Goal: Information Seeking & Learning: Learn about a topic

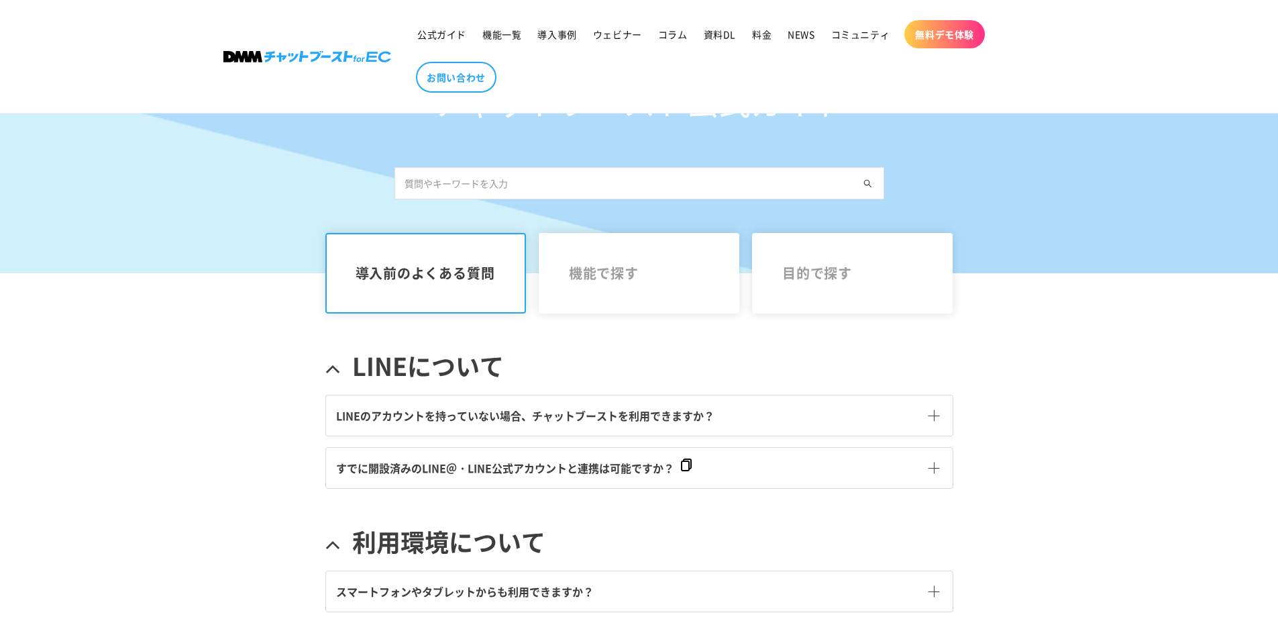
scroll to position [67, 0]
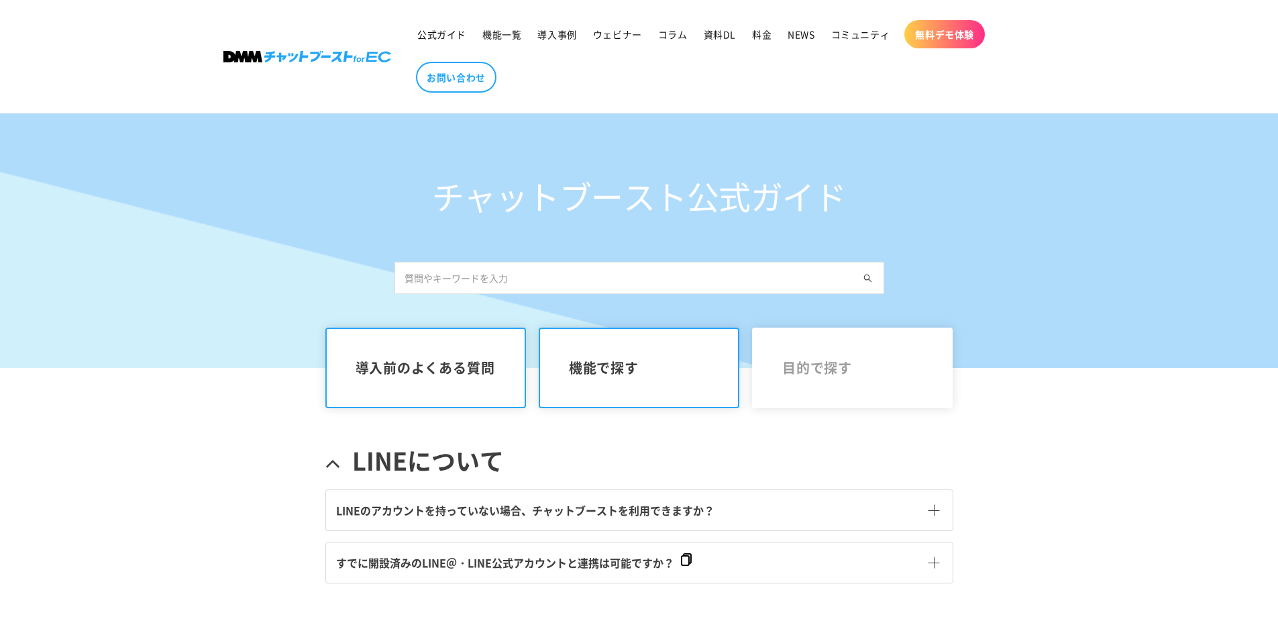
click at [586, 357] on link "機能で探す" at bounding box center [639, 367] width 201 height 81
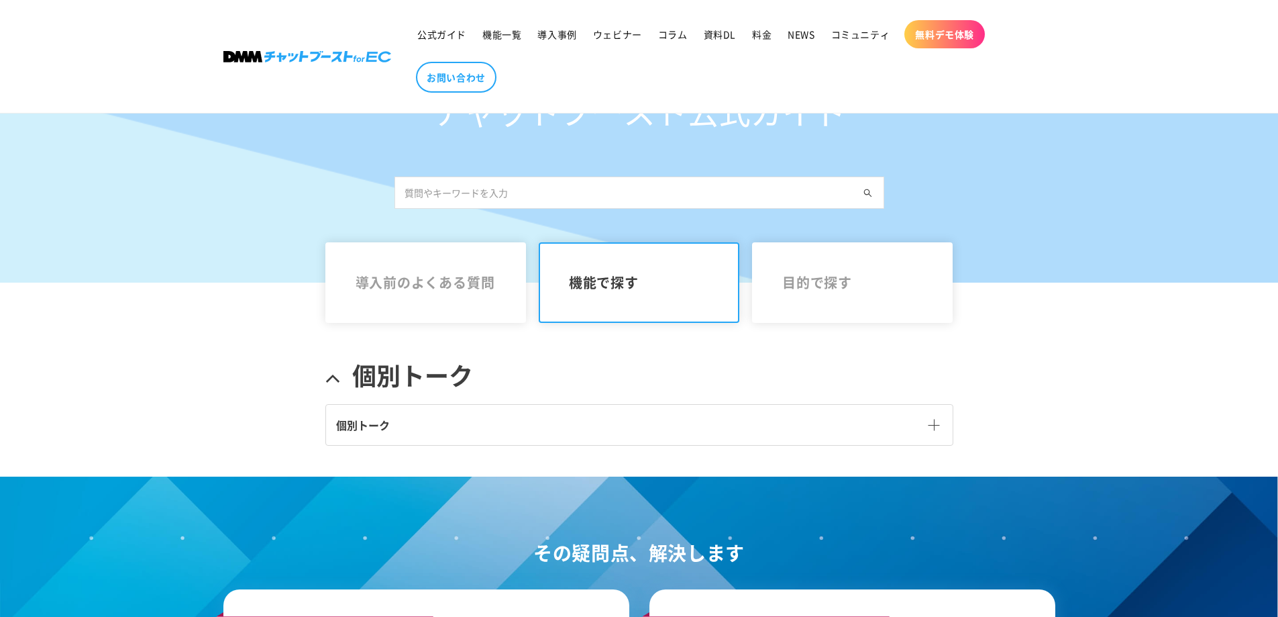
scroll to position [268, 0]
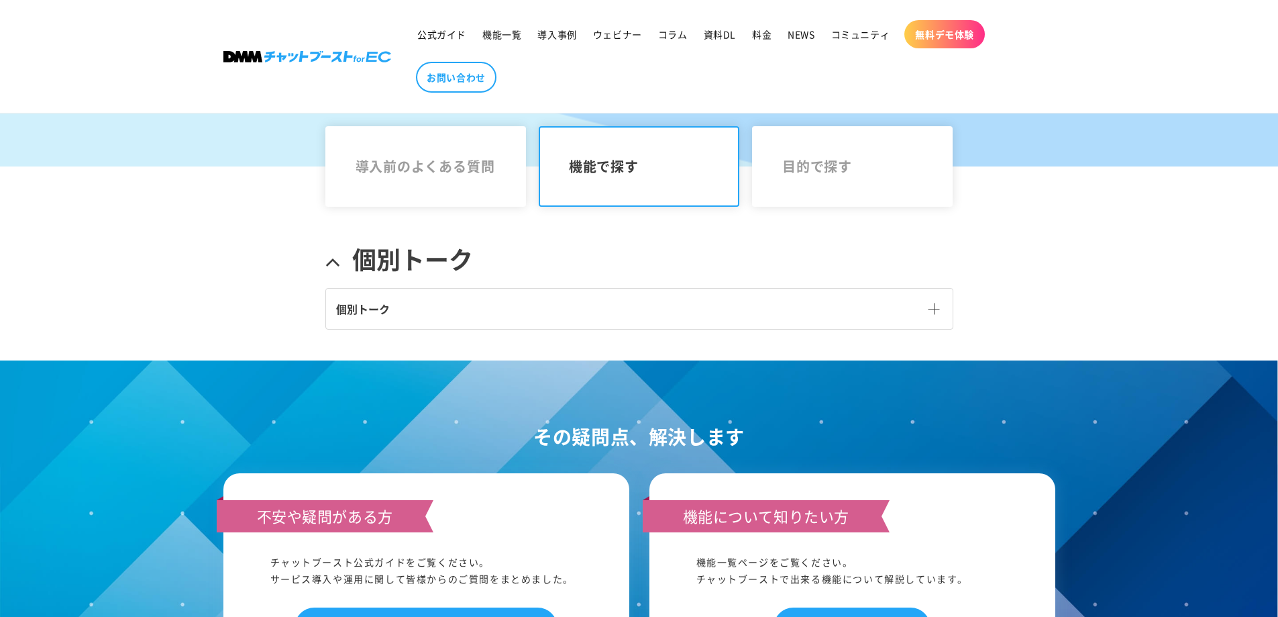
click at [594, 320] on link "個別トーク" at bounding box center [639, 309] width 627 height 40
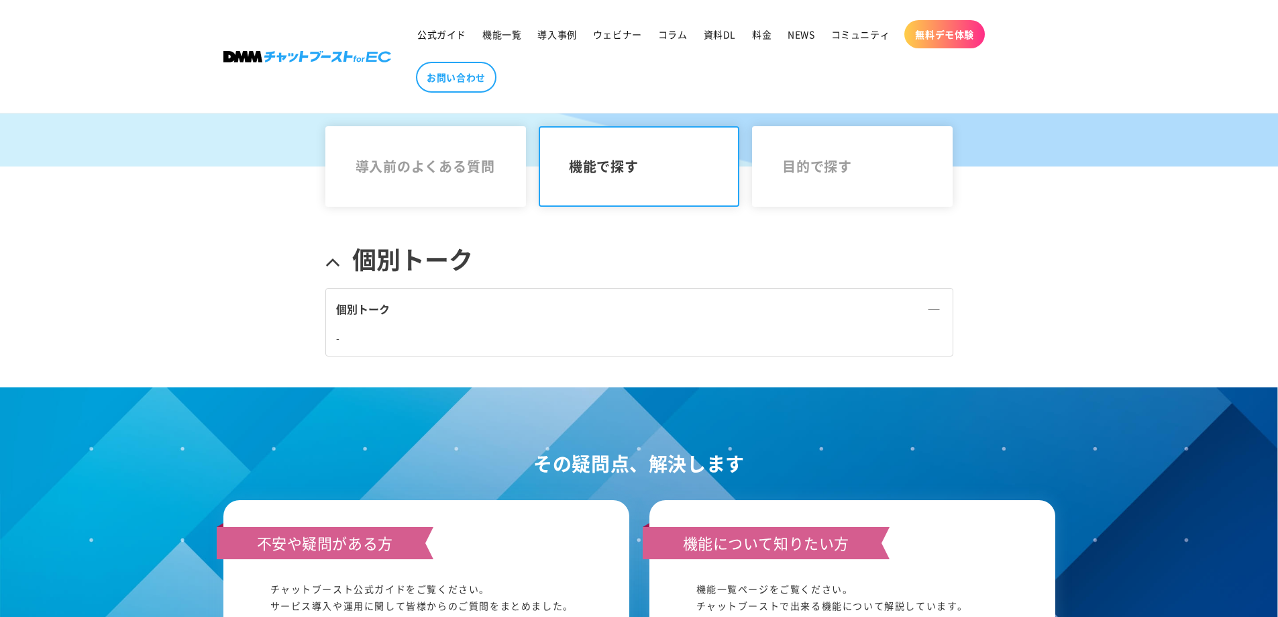
click at [596, 313] on link "個別トーク" at bounding box center [639, 309] width 627 height 40
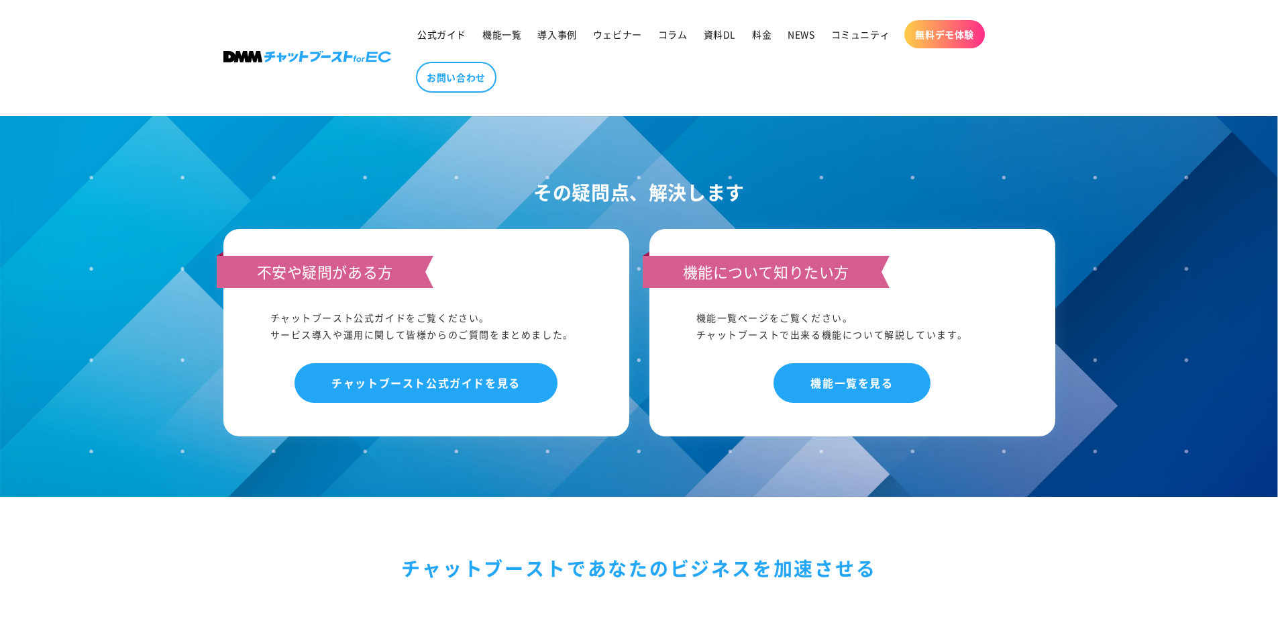
scroll to position [403, 0]
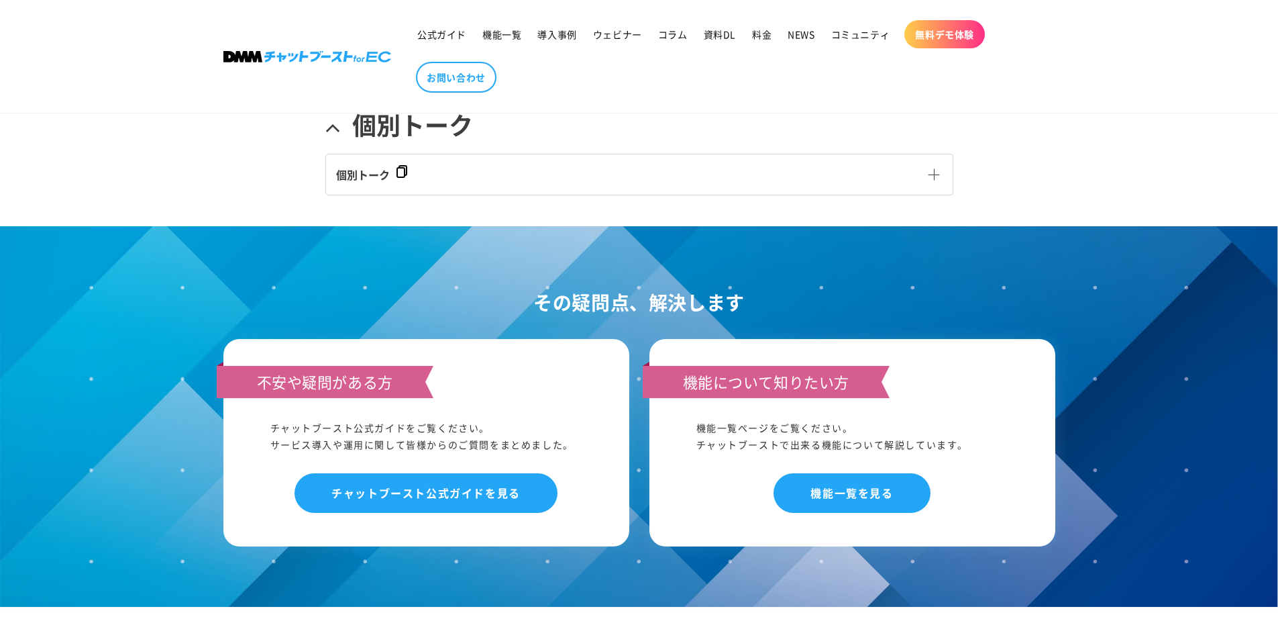
click at [366, 170] on span "個別トーク" at bounding box center [363, 174] width 54 height 16
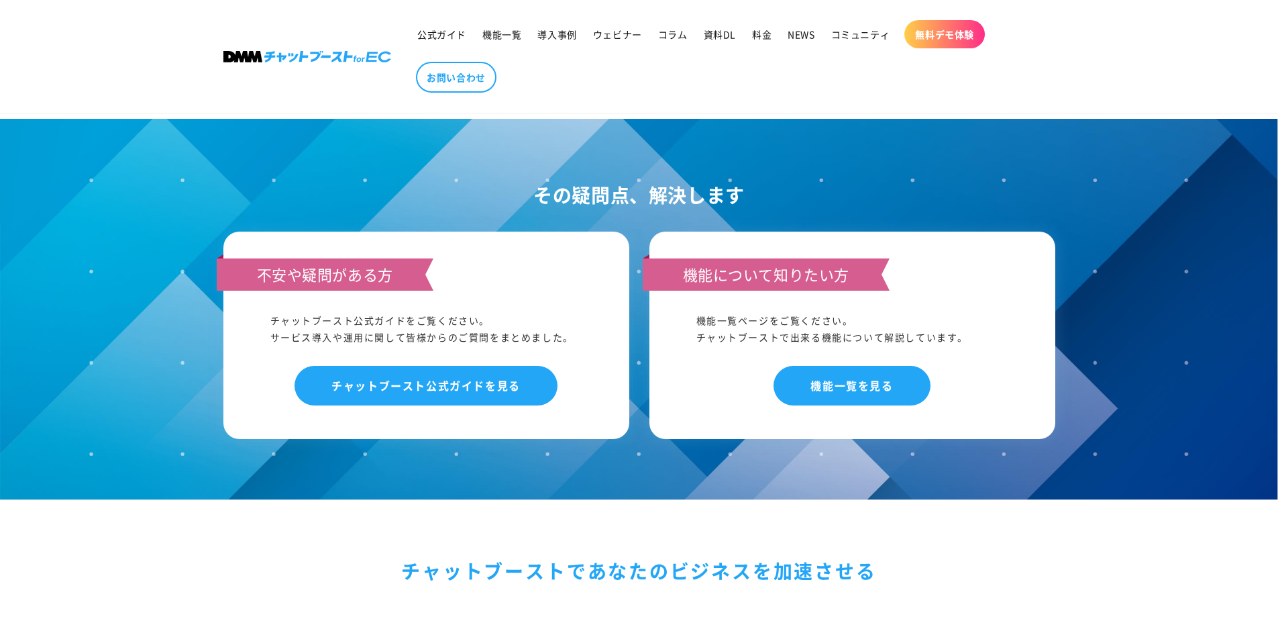
scroll to position [866, 0]
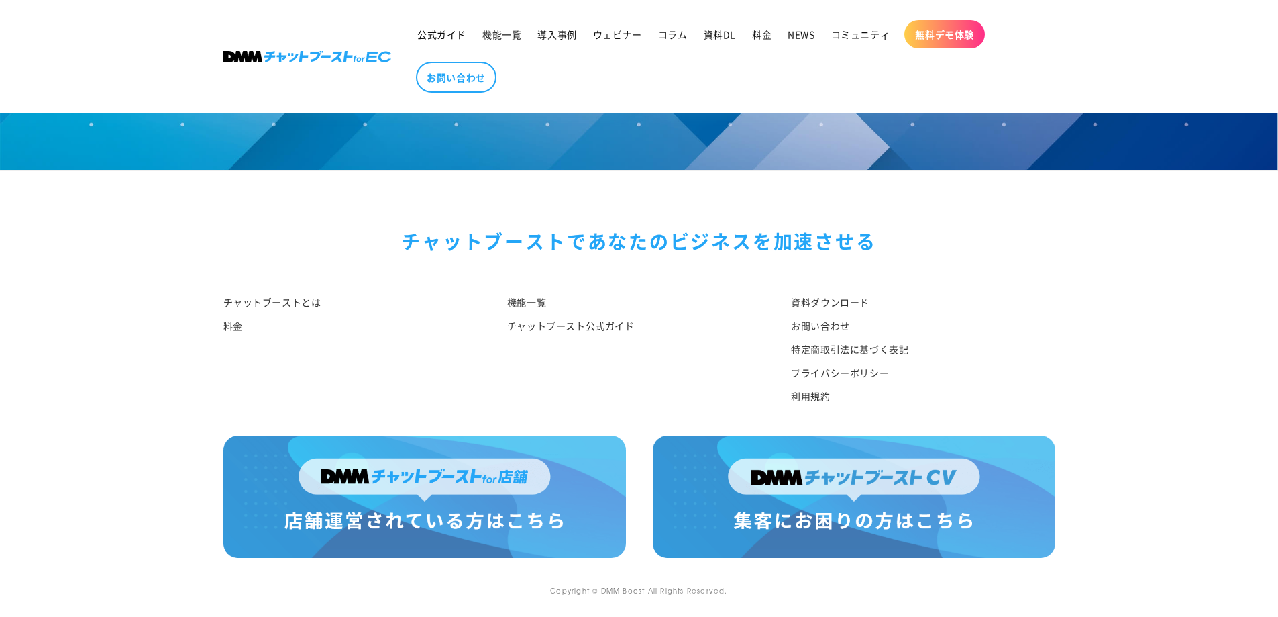
click at [519, 535] on img at bounding box center [424, 496] width 403 height 122
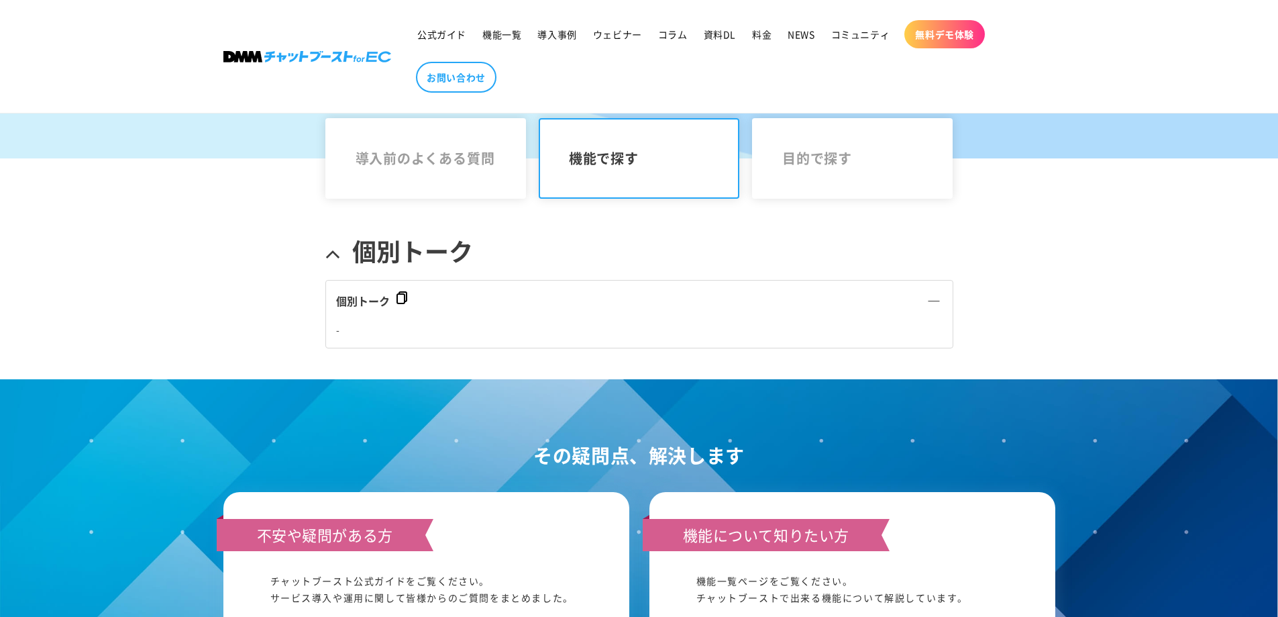
scroll to position [0, 0]
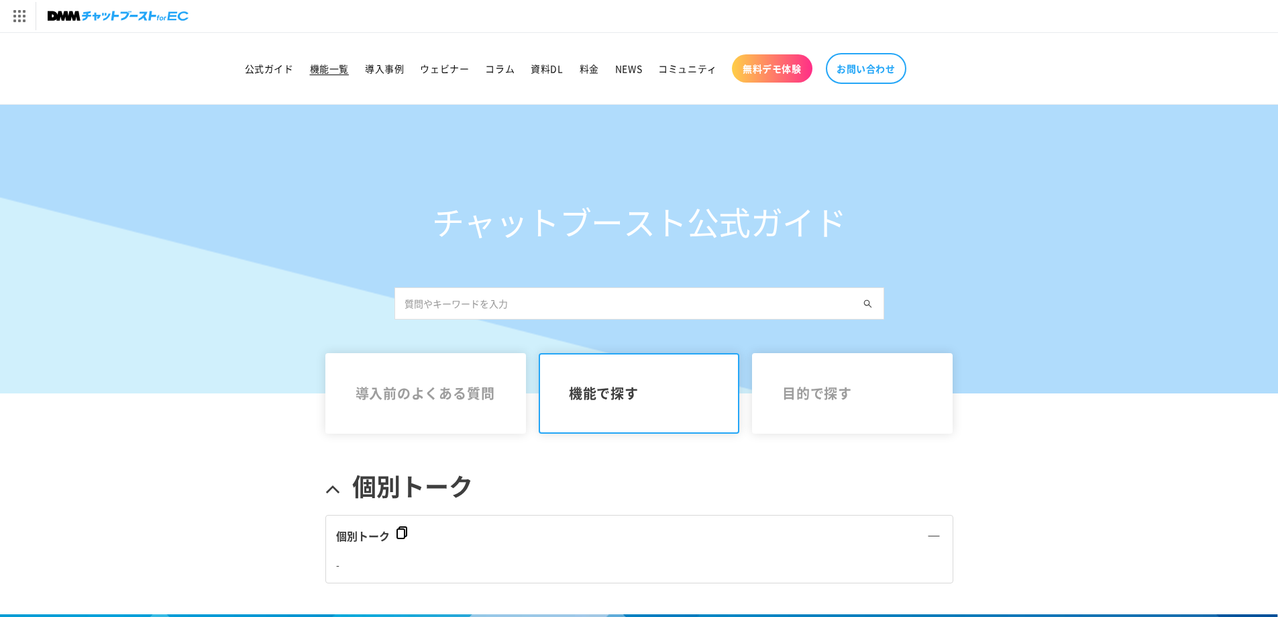
click at [315, 72] on span "機能一覧" at bounding box center [329, 68] width 39 height 12
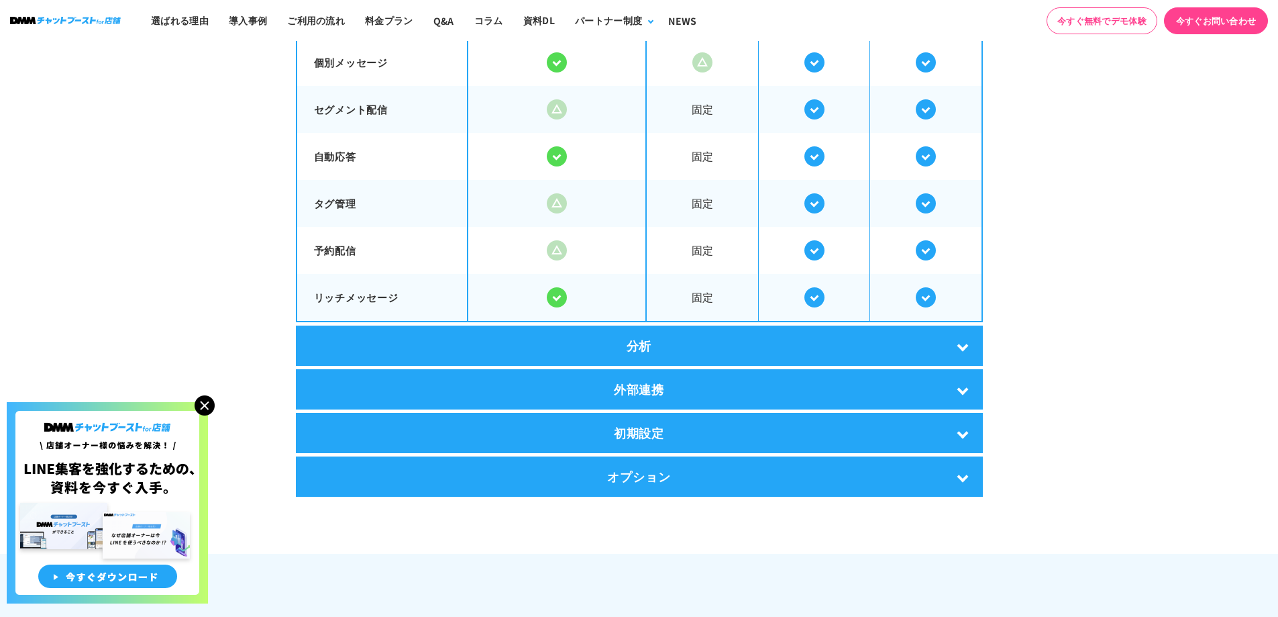
scroll to position [2751, 0]
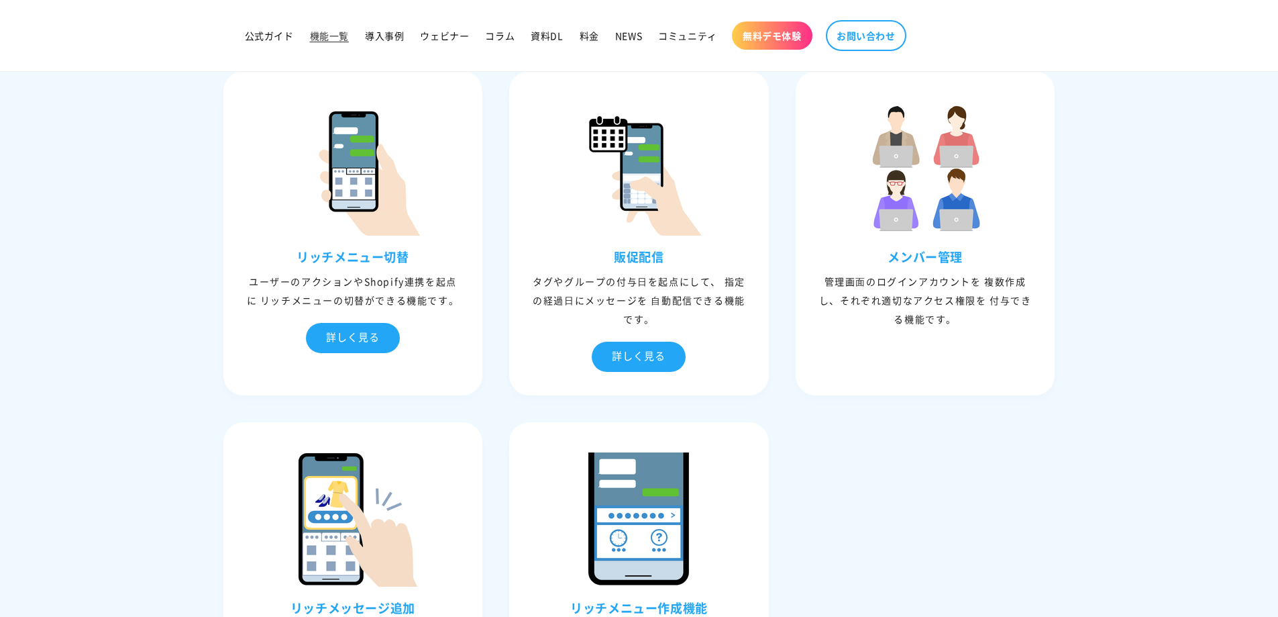
scroll to position [1409, 0]
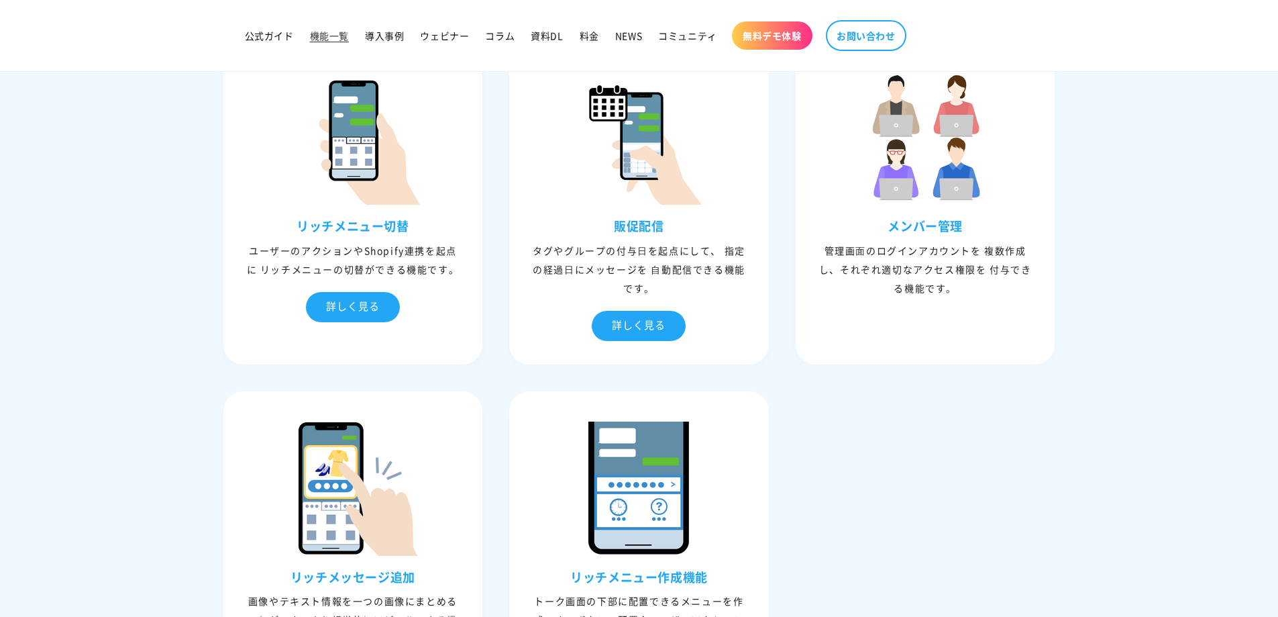
click at [735, 309] on div "販促配信 タグやグループの付与⽇を起点にして、 指定の経過⽇にメッセージを ⾃動配信できる機能です。 詳しく見る" at bounding box center [639, 289] width 253 height 142
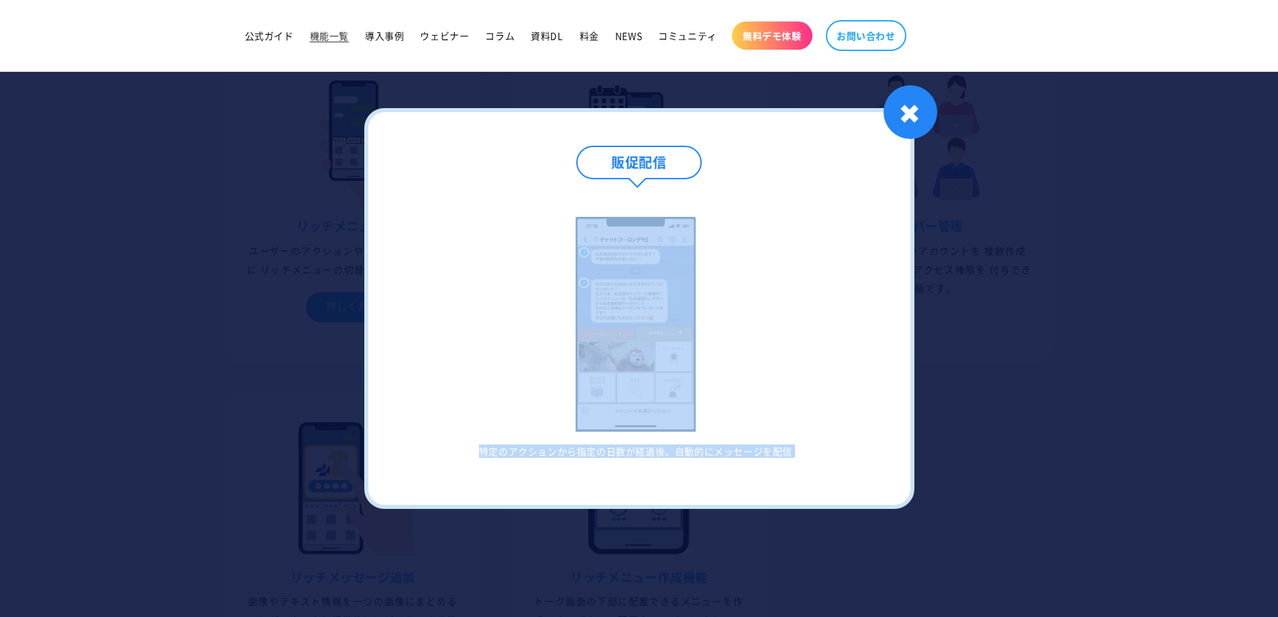
drag, startPoint x: 907, startPoint y: 133, endPoint x: 904, endPoint y: 142, distance: 9.1
click at [904, 142] on div "販促配信 特定のアクションから指定の日数が経過後、自動的にメッセージを配信 1 / / 1 ✖" at bounding box center [639, 308] width 550 height 400
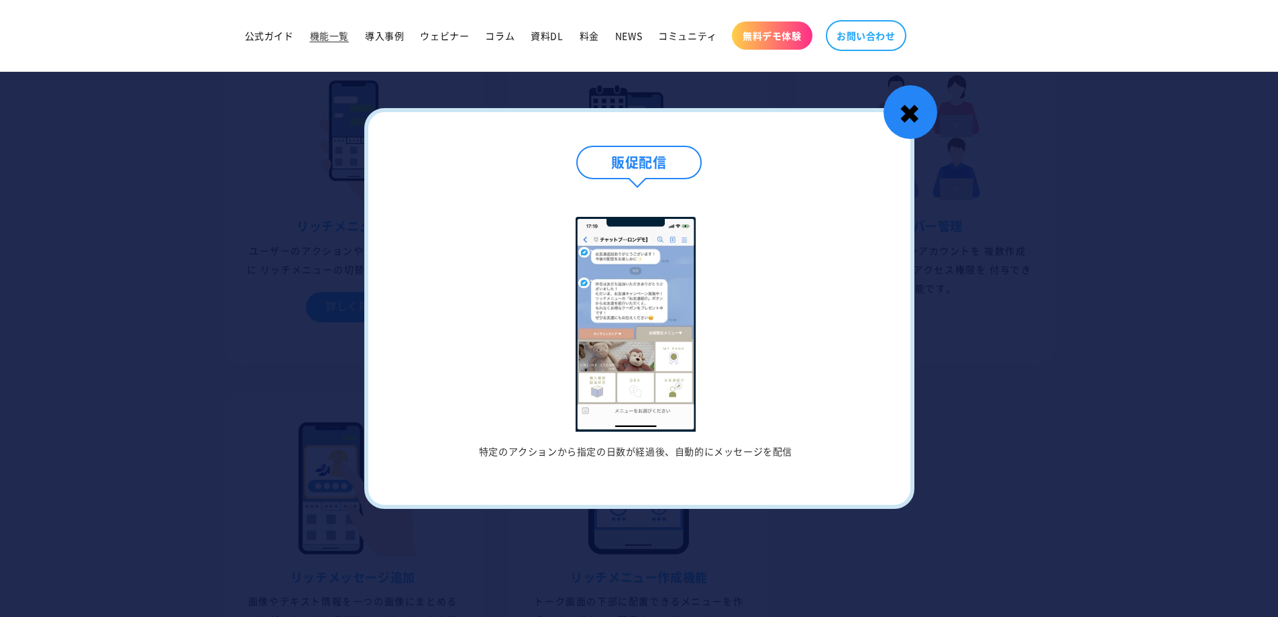
click at [930, 131] on div "✖" at bounding box center [911, 112] width 54 height 54
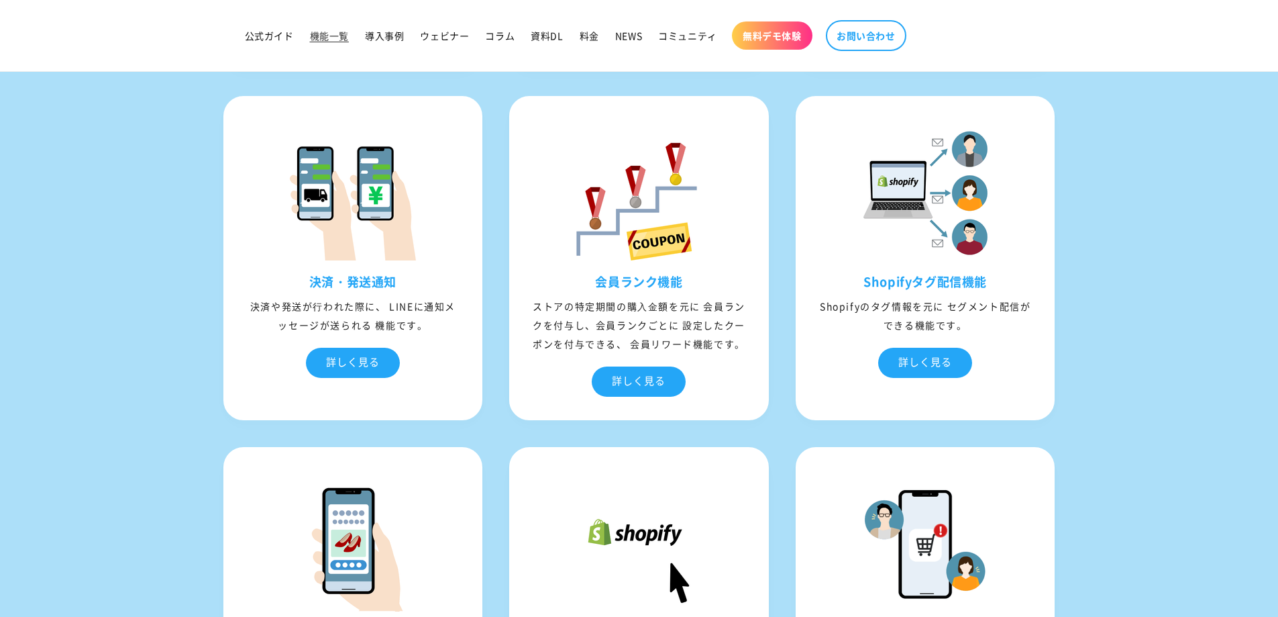
scroll to position [4630, 0]
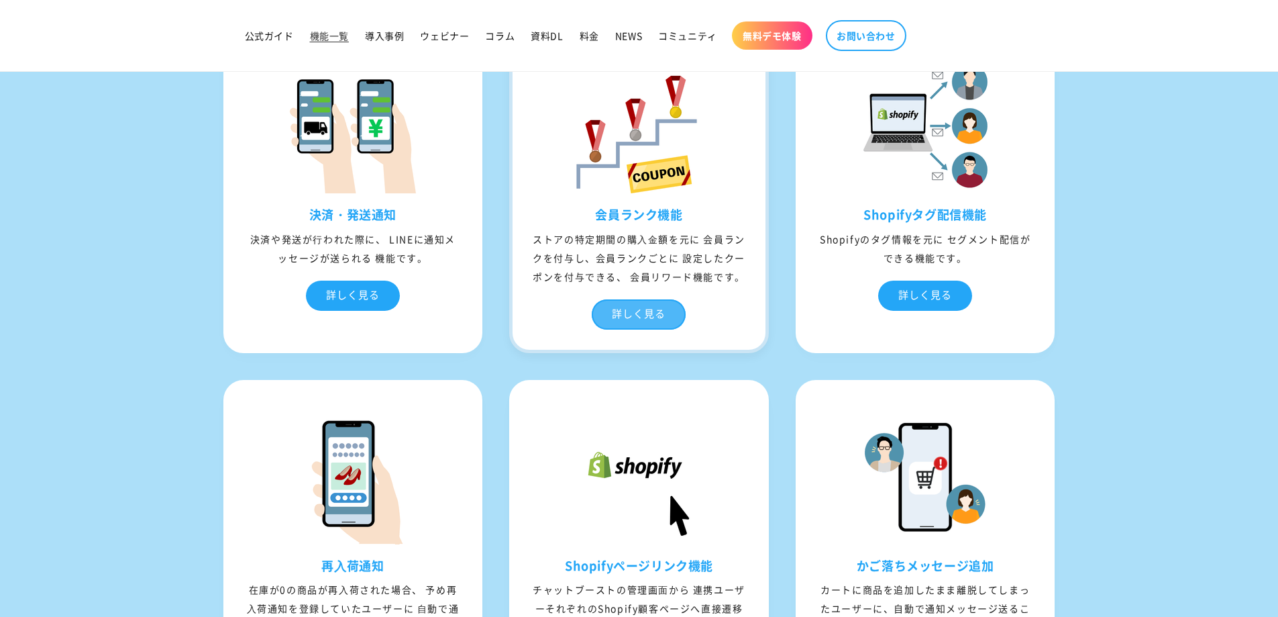
click at [661, 329] on div "詳しく見る" at bounding box center [639, 314] width 94 height 30
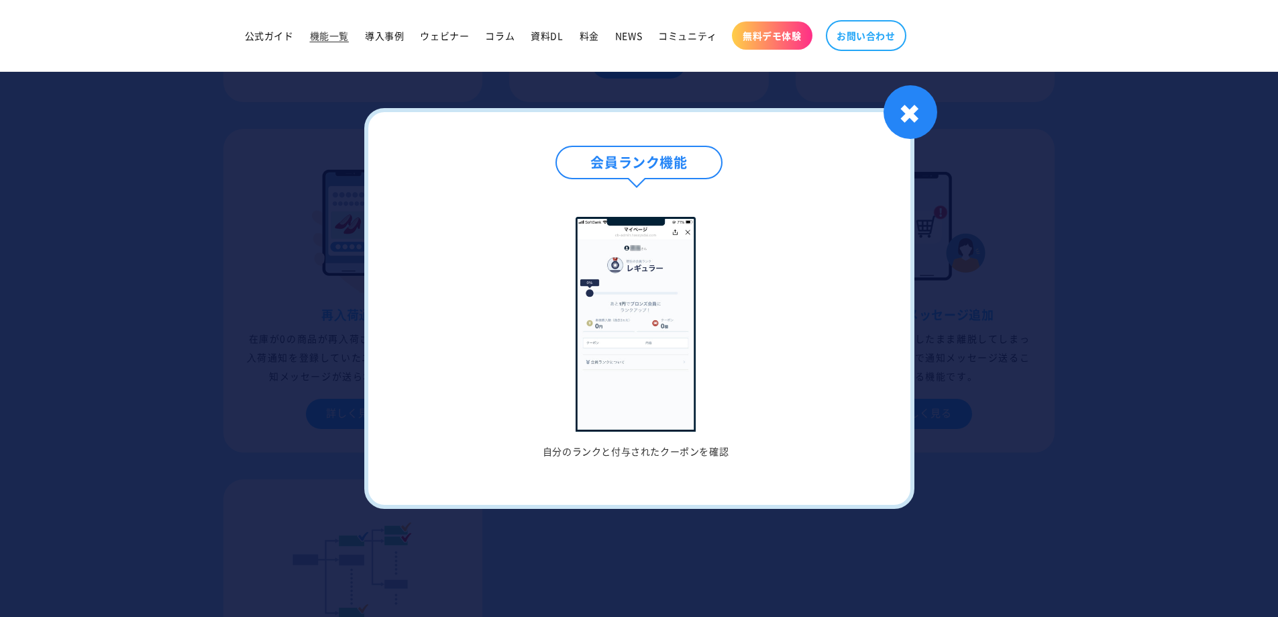
scroll to position [4831, 0]
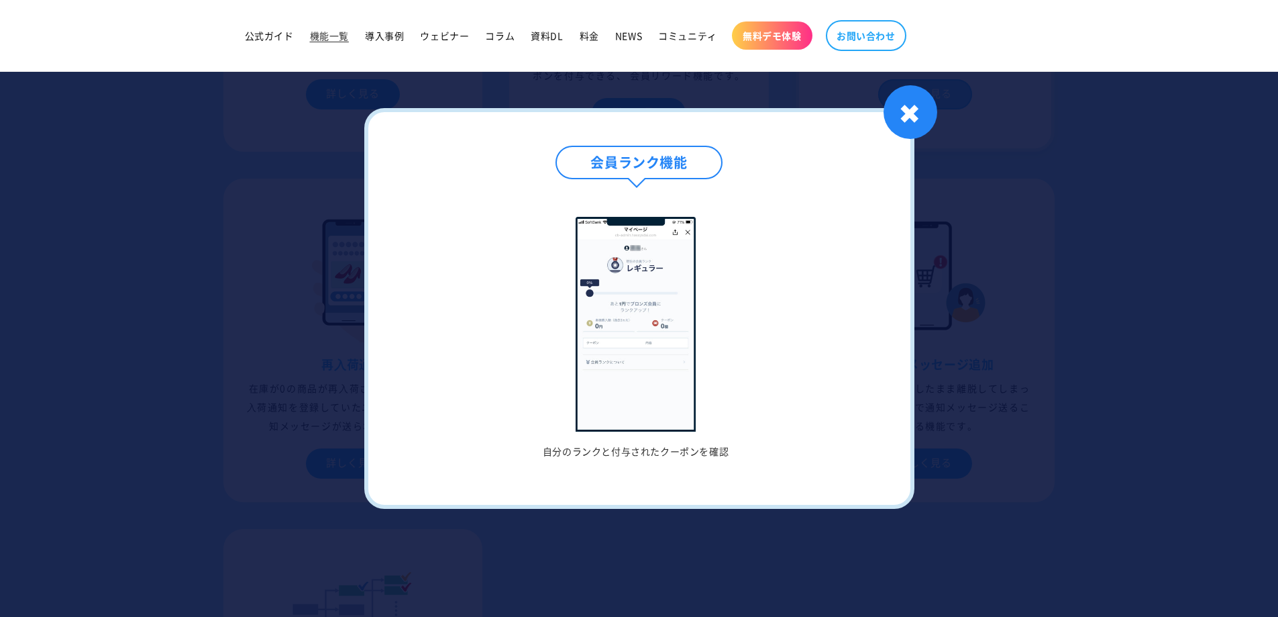
click at [900, 108] on div "✖" at bounding box center [911, 112] width 54 height 54
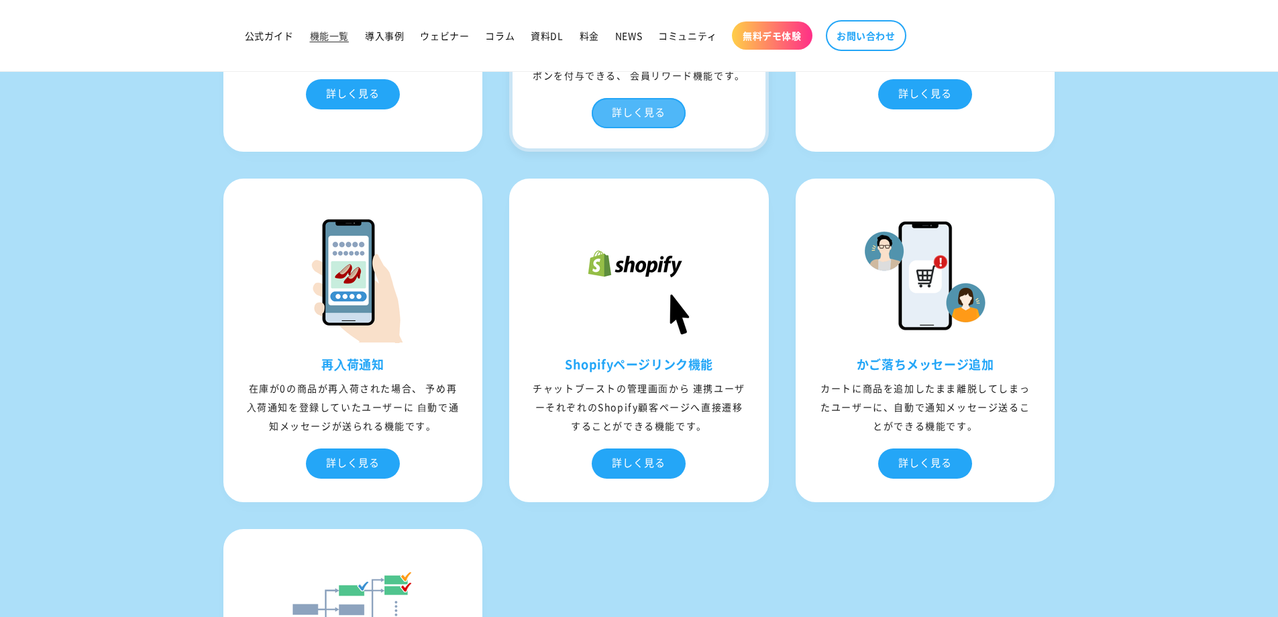
click at [670, 128] on div "詳しく見る" at bounding box center [639, 113] width 94 height 30
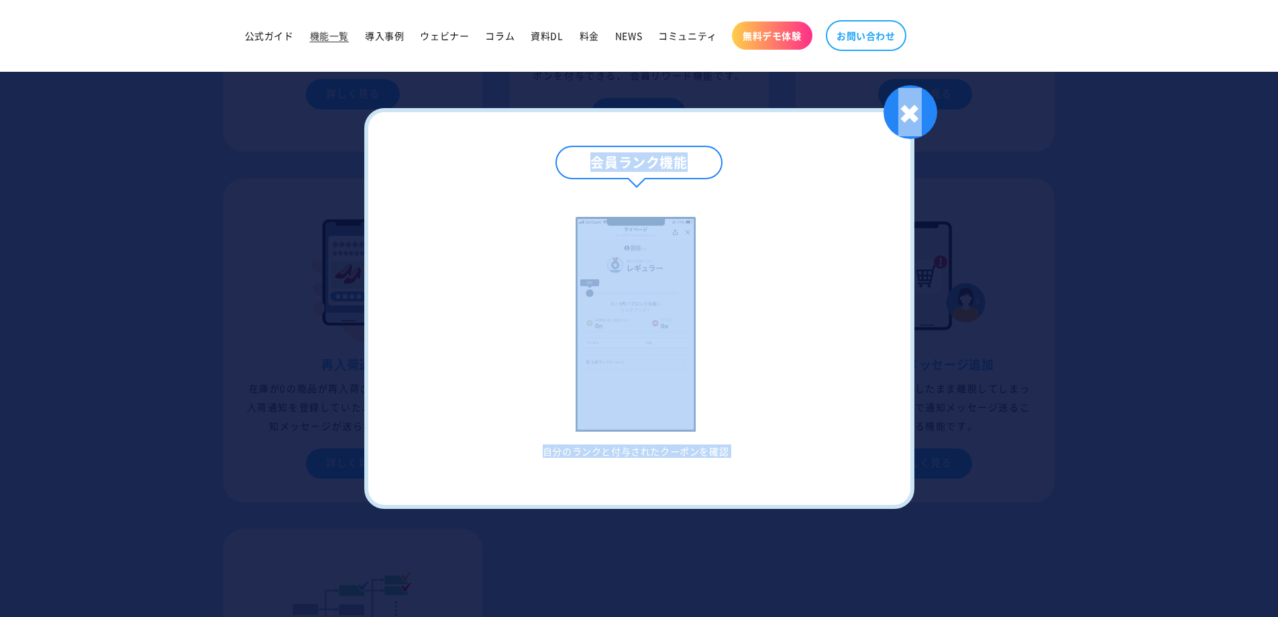
click at [941, 109] on div "会員ランク機能 自分のランクと付与されたクーポンを確認 1 / / 1 ✖" at bounding box center [639, 308] width 1278 height 617
click at [946, 135] on div at bounding box center [639, 308] width 1278 height 617
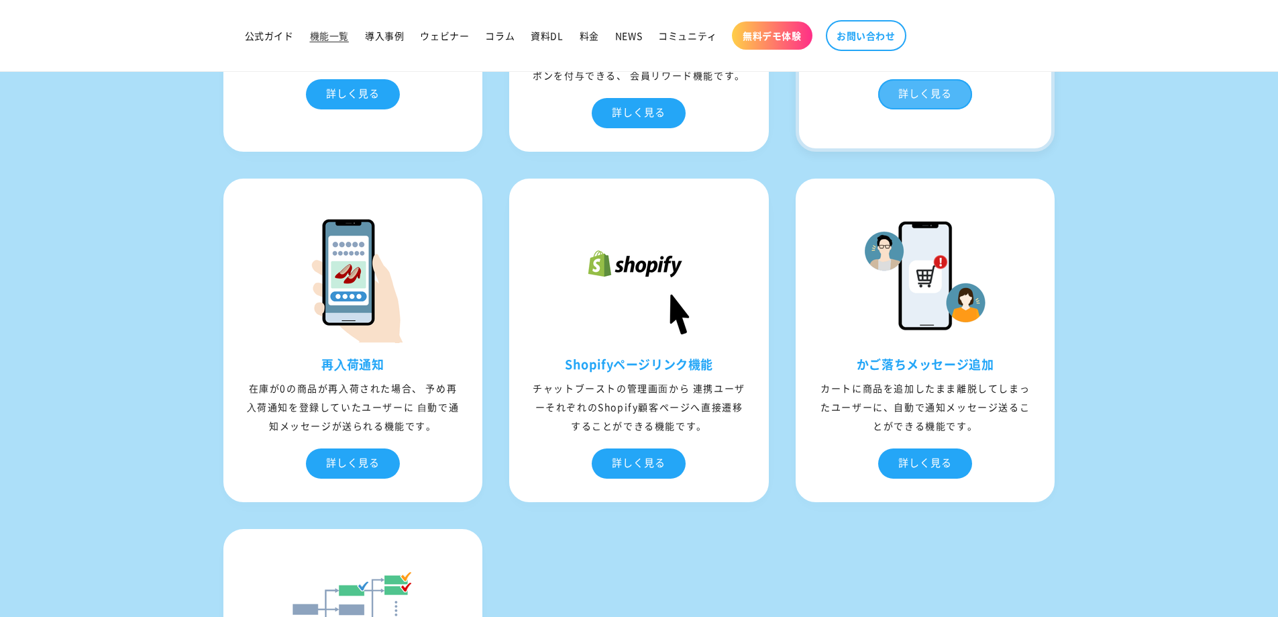
click at [928, 109] on div "詳しく見る" at bounding box center [925, 94] width 94 height 30
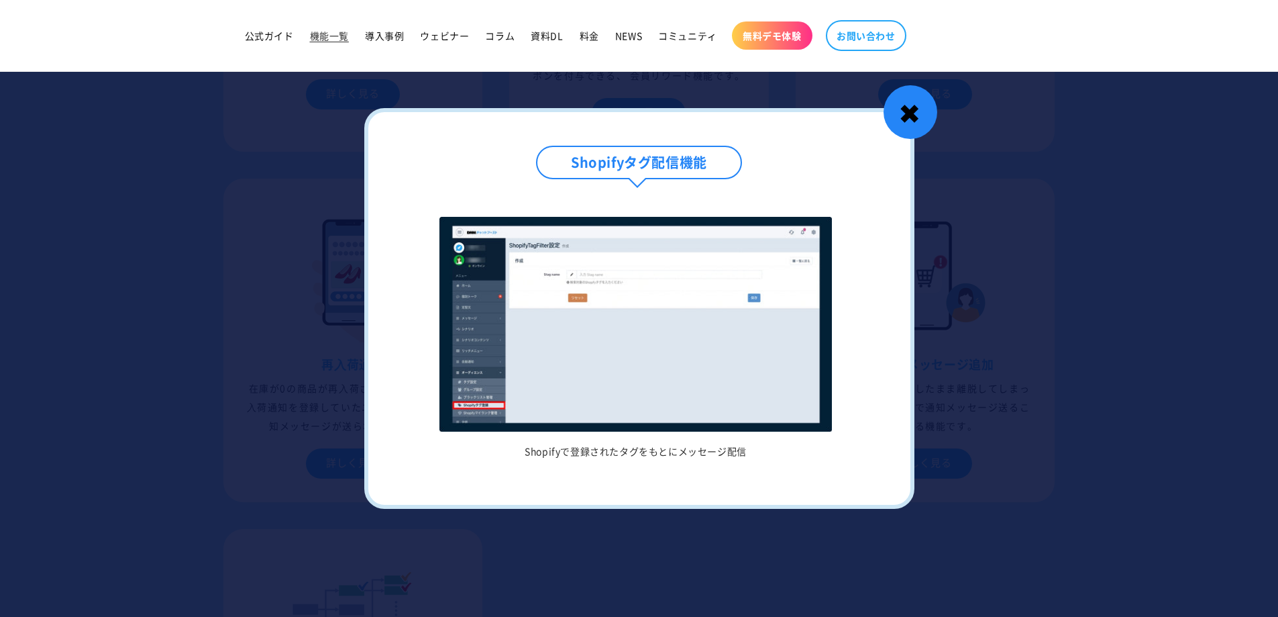
click at [918, 121] on div "✖" at bounding box center [911, 112] width 54 height 54
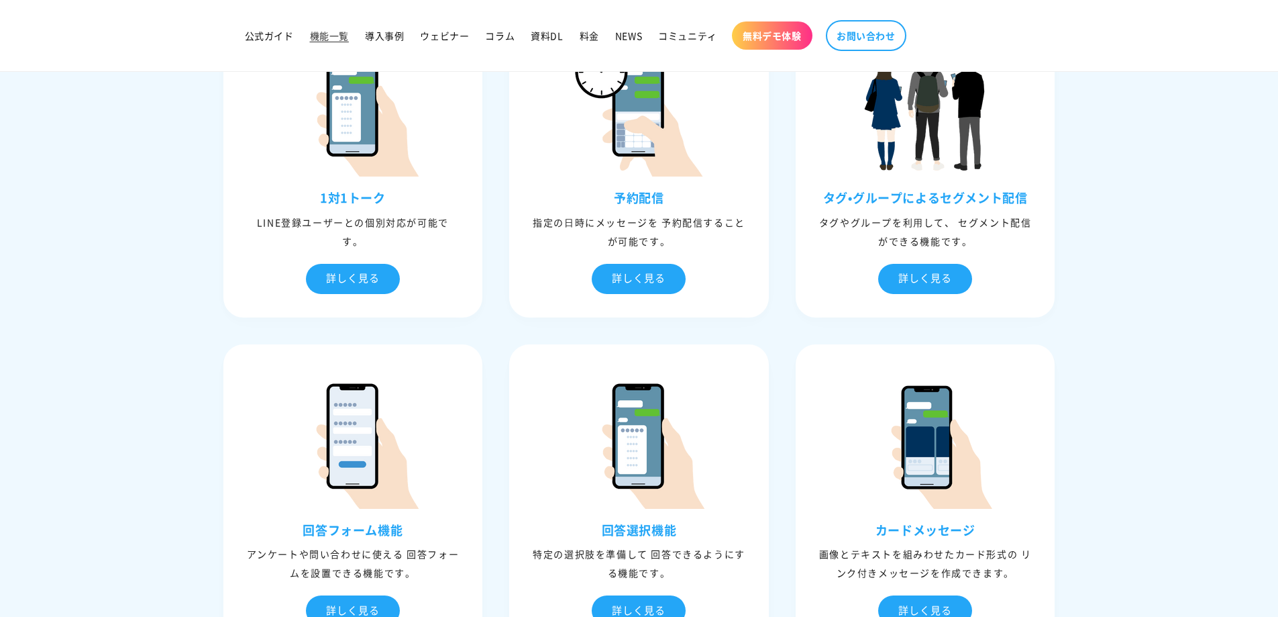
scroll to position [805, 0]
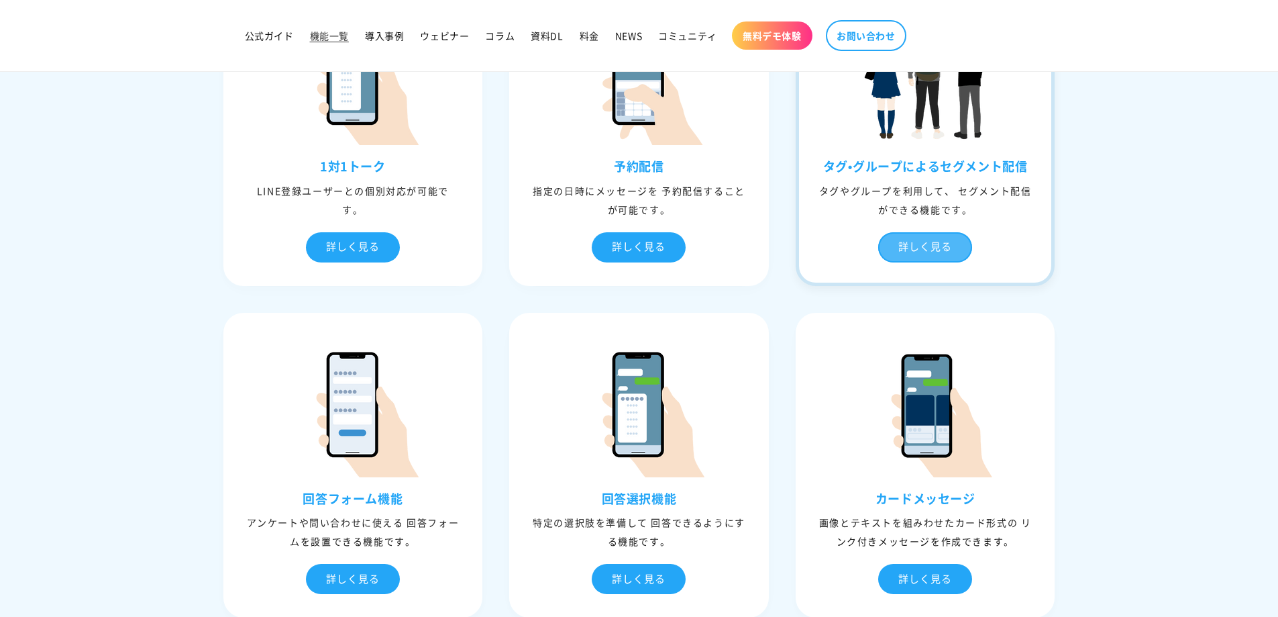
click at [896, 250] on div "詳しく見る" at bounding box center [925, 247] width 94 height 30
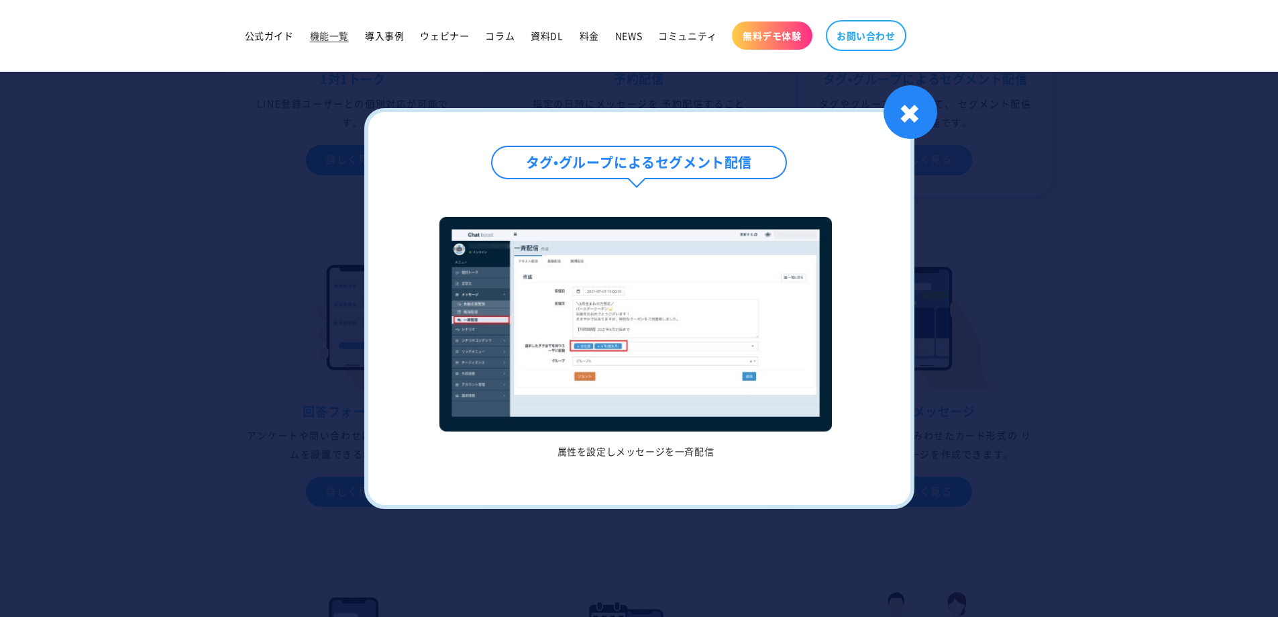
scroll to position [872, 0]
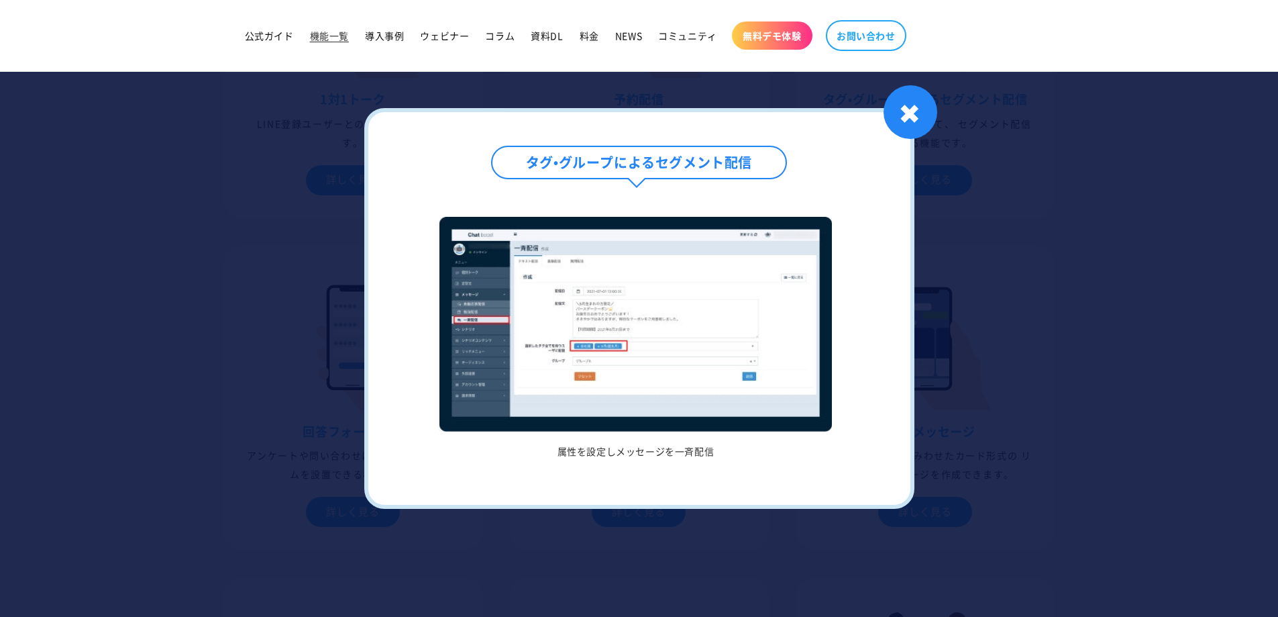
click at [878, 103] on div at bounding box center [639, 308] width 1278 height 617
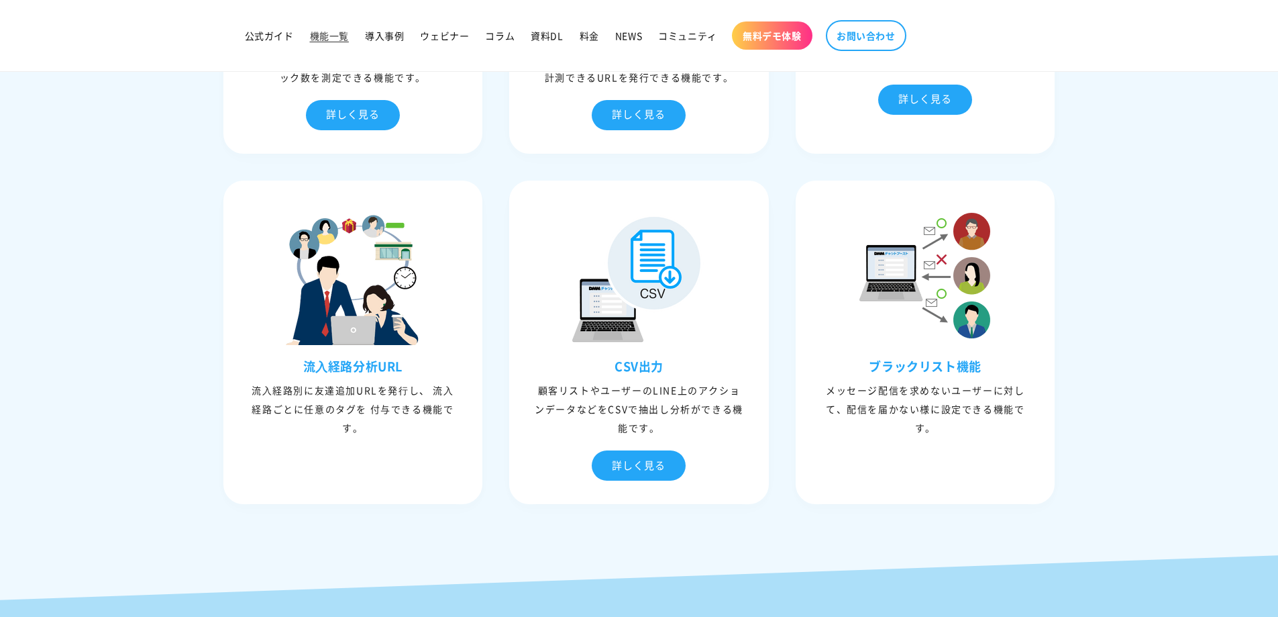
scroll to position [3825, 0]
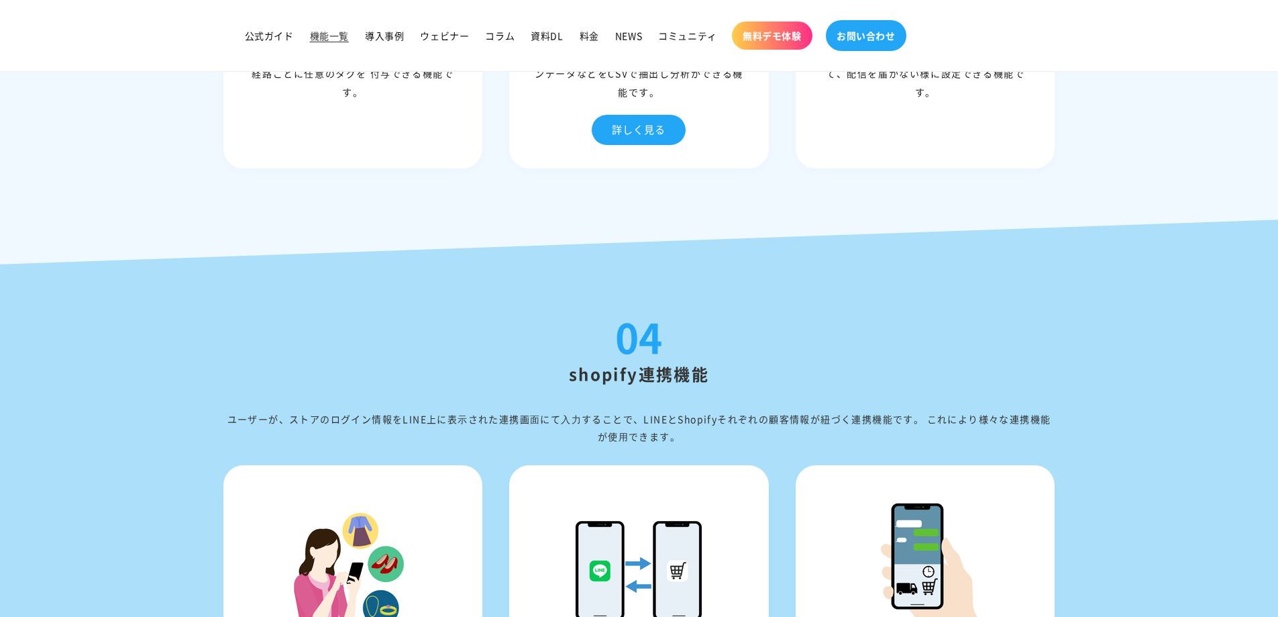
click at [874, 37] on span "お問い合わせ" at bounding box center [866, 36] width 59 height 12
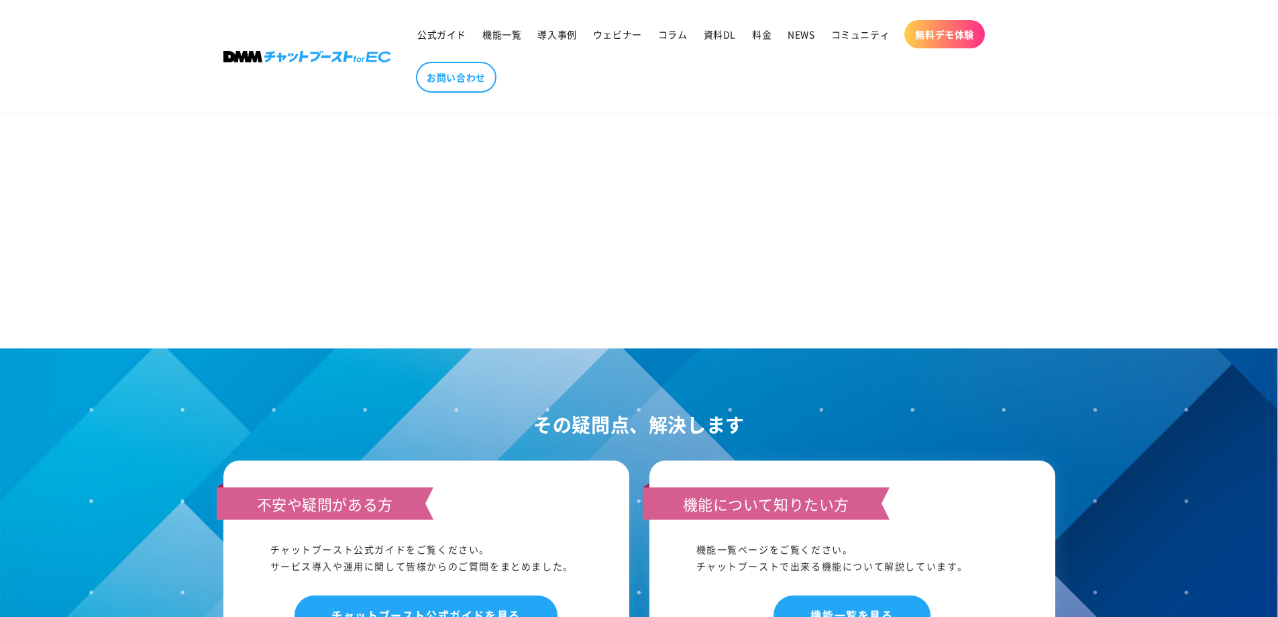
scroll to position [1074, 0]
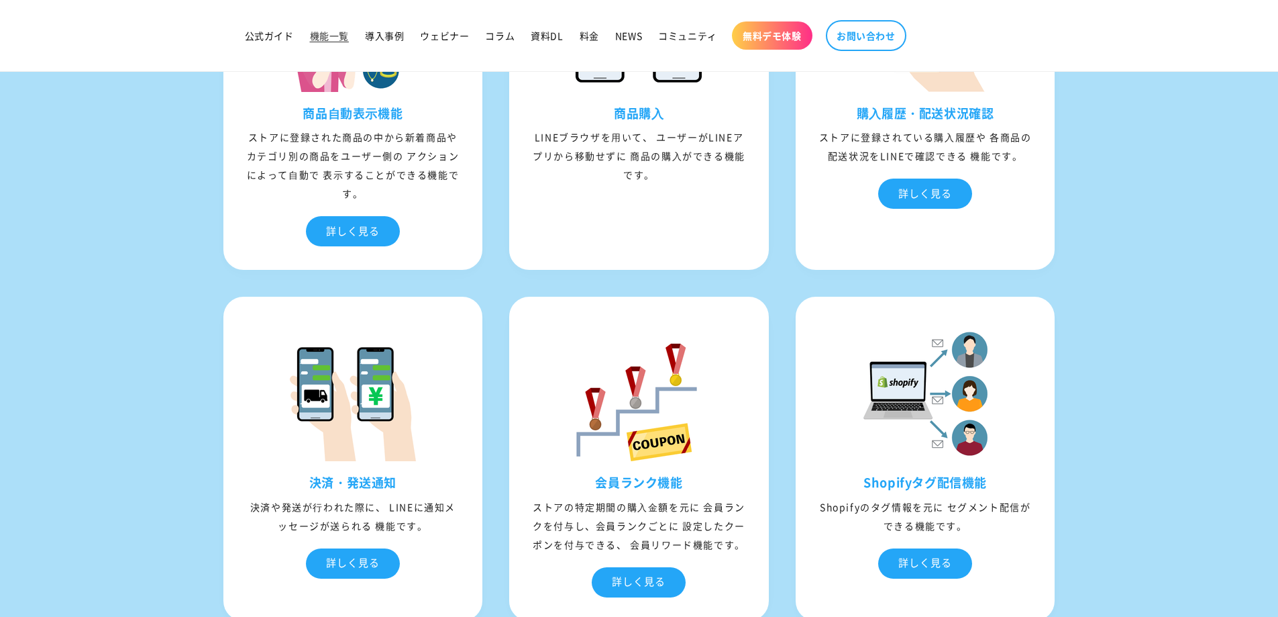
scroll to position [3825, 0]
